Goal: Check status

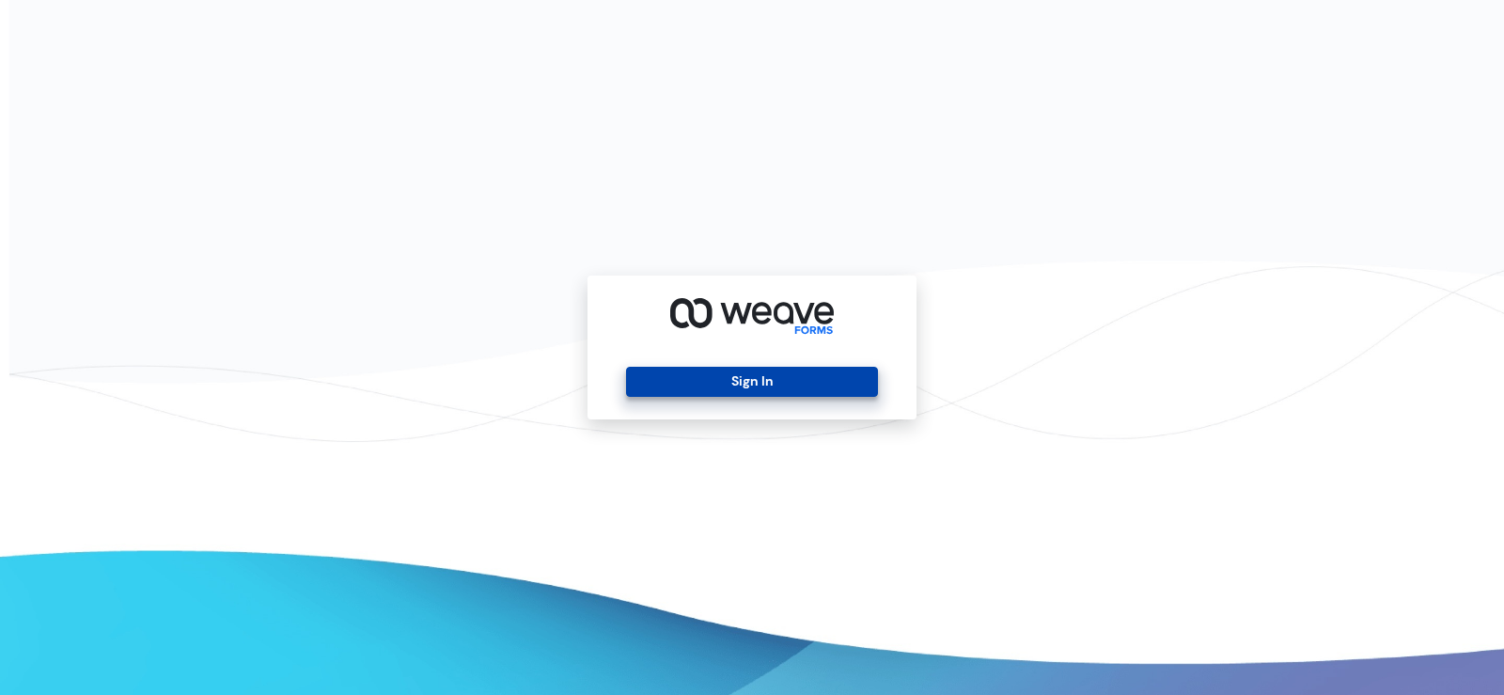
click at [689, 385] on button "Sign In" at bounding box center [751, 382] width 251 height 30
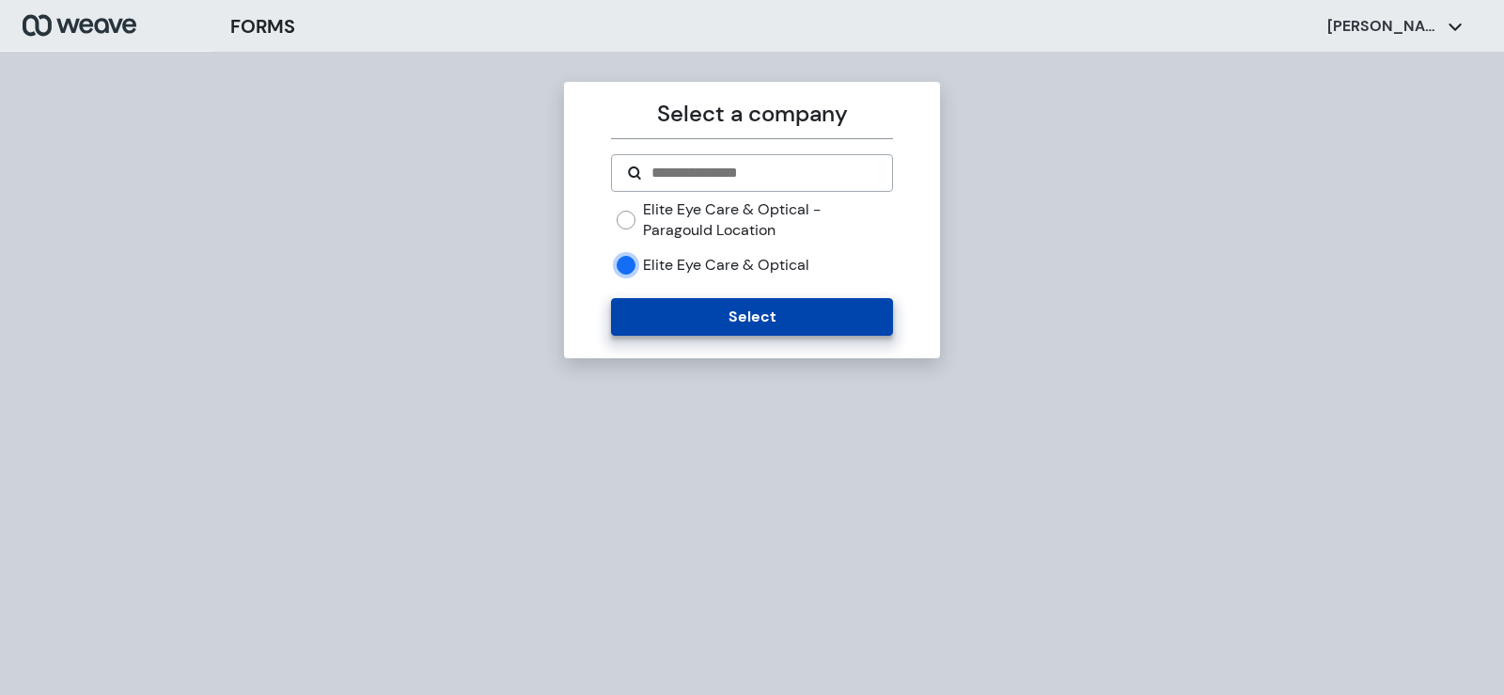
click at [665, 312] on button "Select" at bounding box center [751, 317] width 281 height 38
